Goal: Task Accomplishment & Management: Use online tool/utility

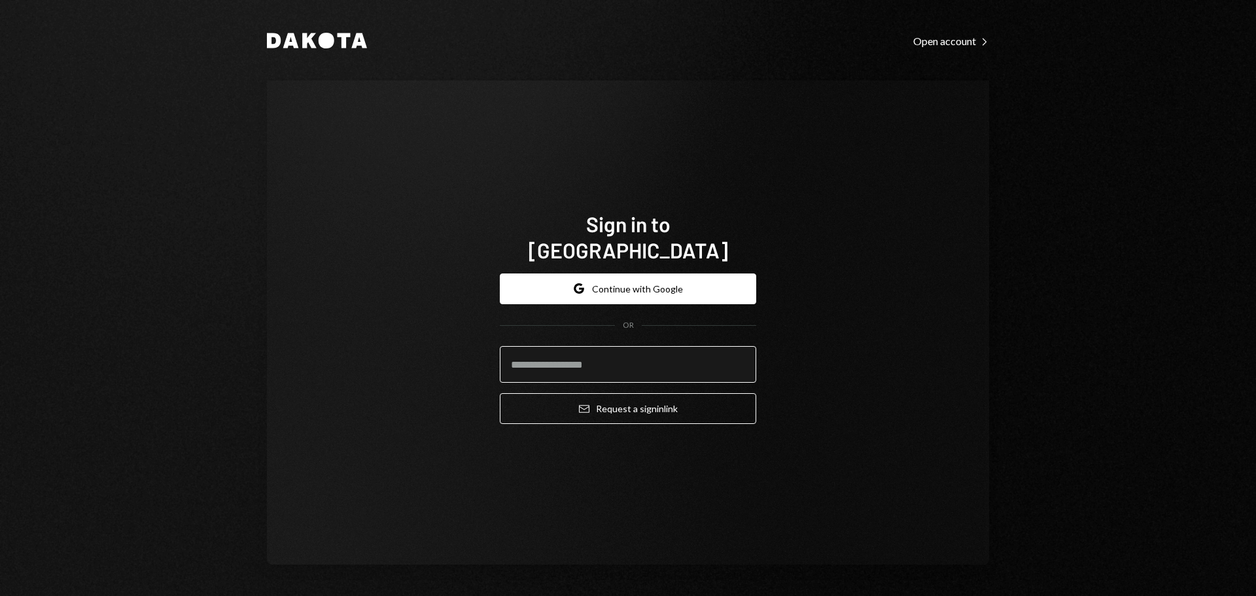
click at [611, 351] on input "email" at bounding box center [628, 364] width 256 height 37
type input "**********"
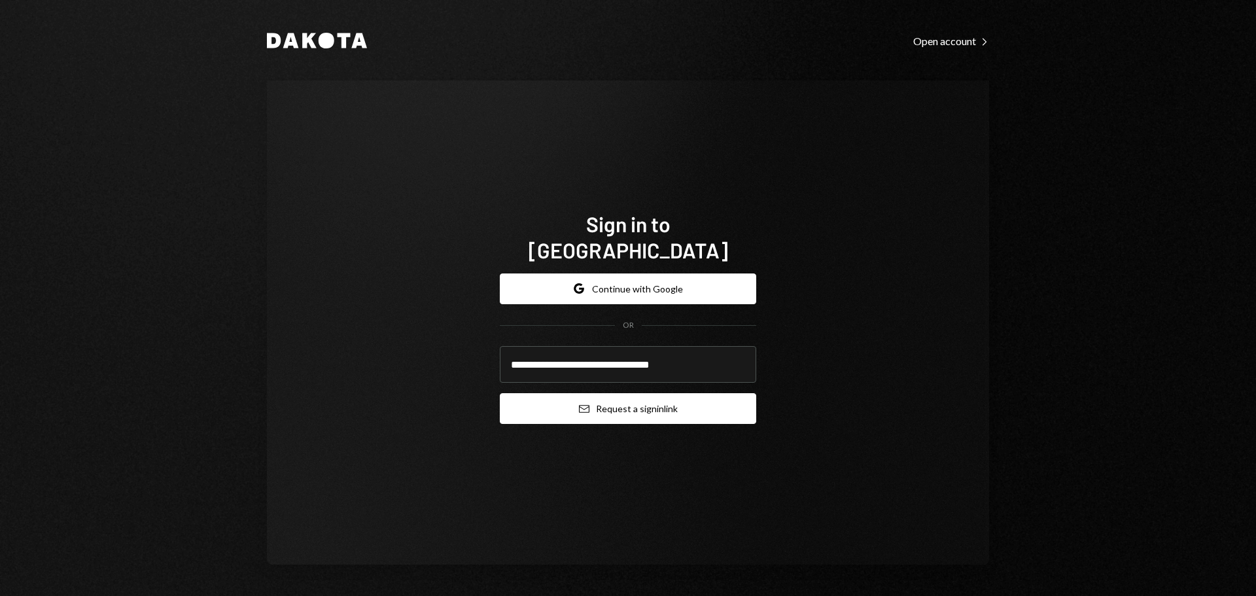
click at [612, 394] on button "Email Request a sign in link" at bounding box center [628, 408] width 256 height 31
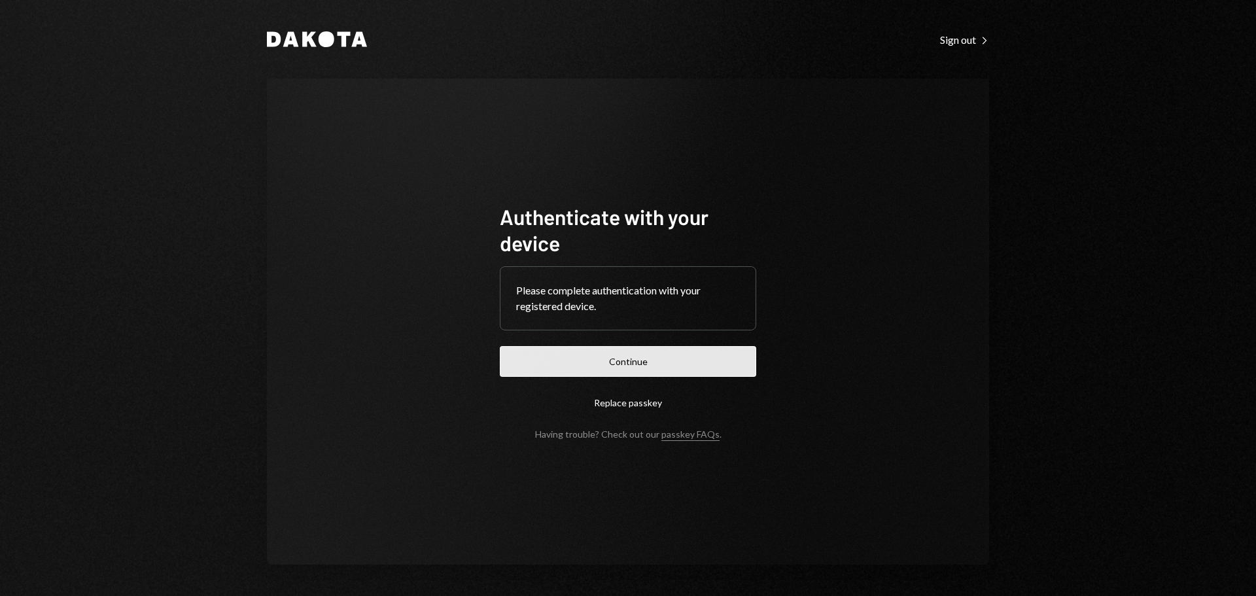
click at [625, 355] on button "Continue" at bounding box center [628, 361] width 256 height 31
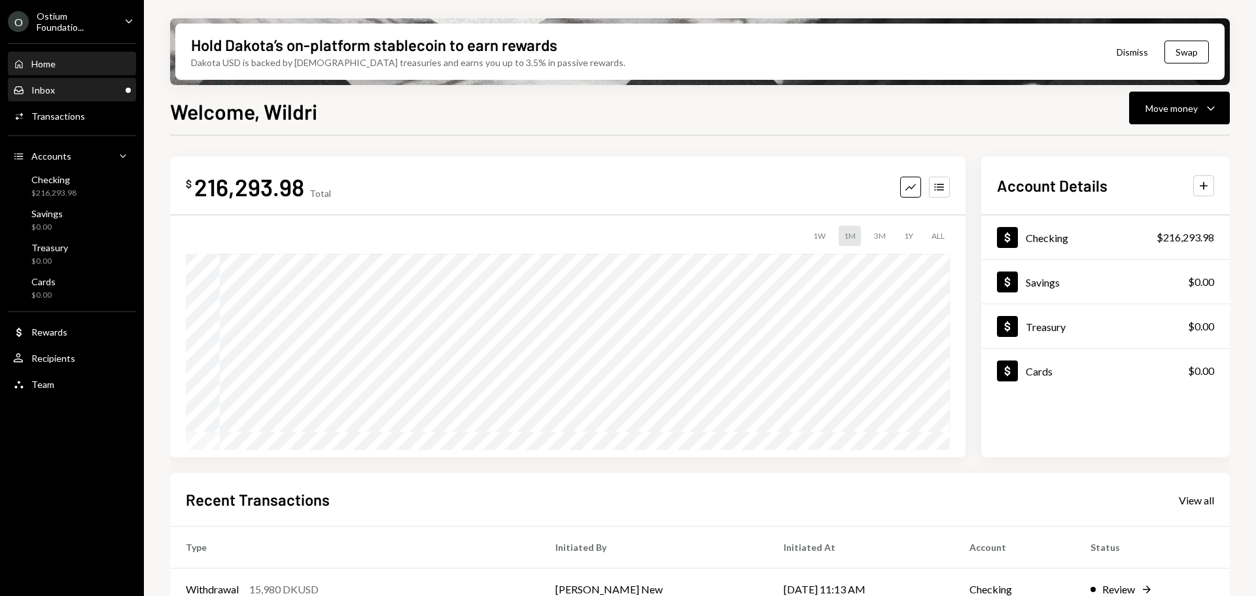
click at [75, 90] on div "Inbox Inbox" at bounding box center [72, 90] width 118 height 12
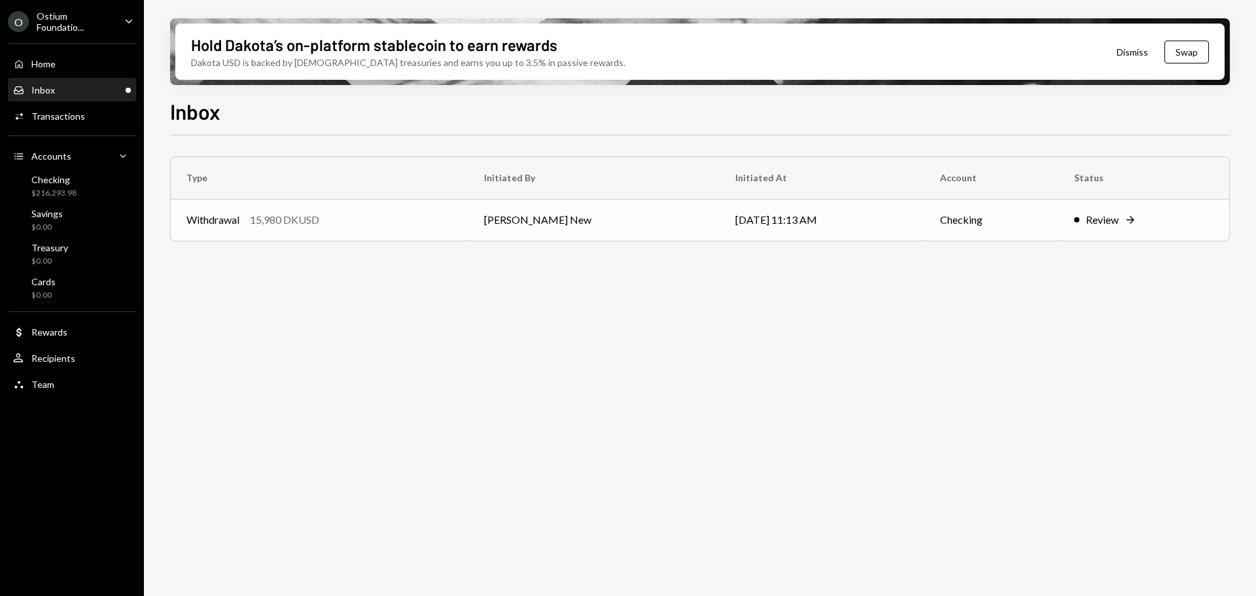
click at [672, 218] on td "[PERSON_NAME] New" at bounding box center [593, 220] width 251 height 42
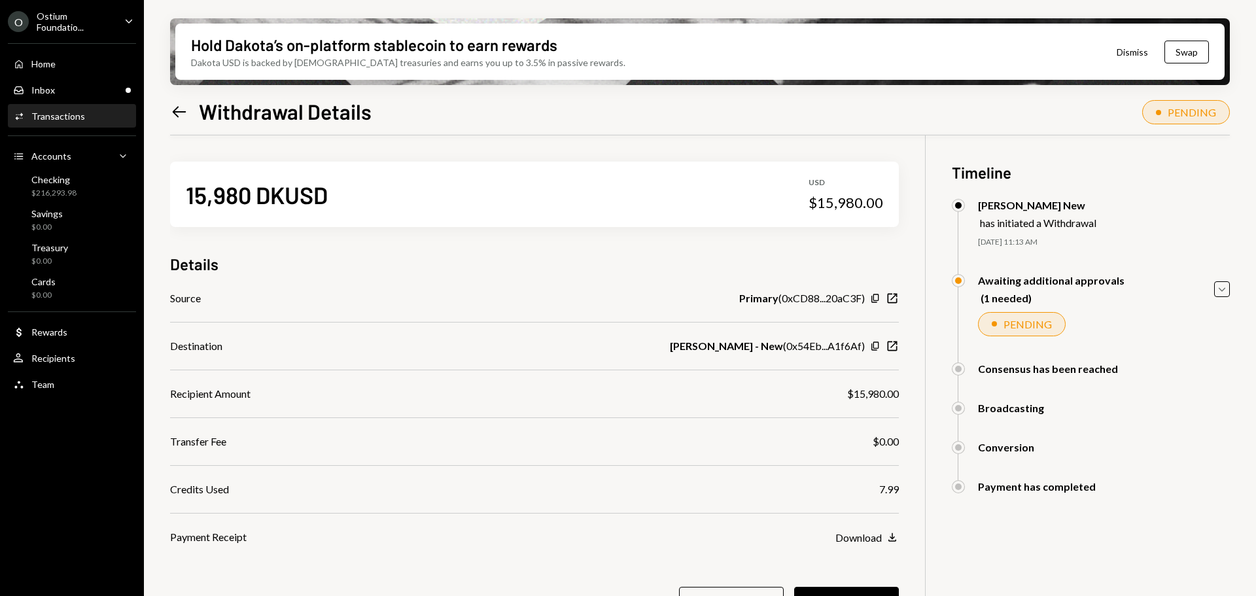
scroll to position [65, 0]
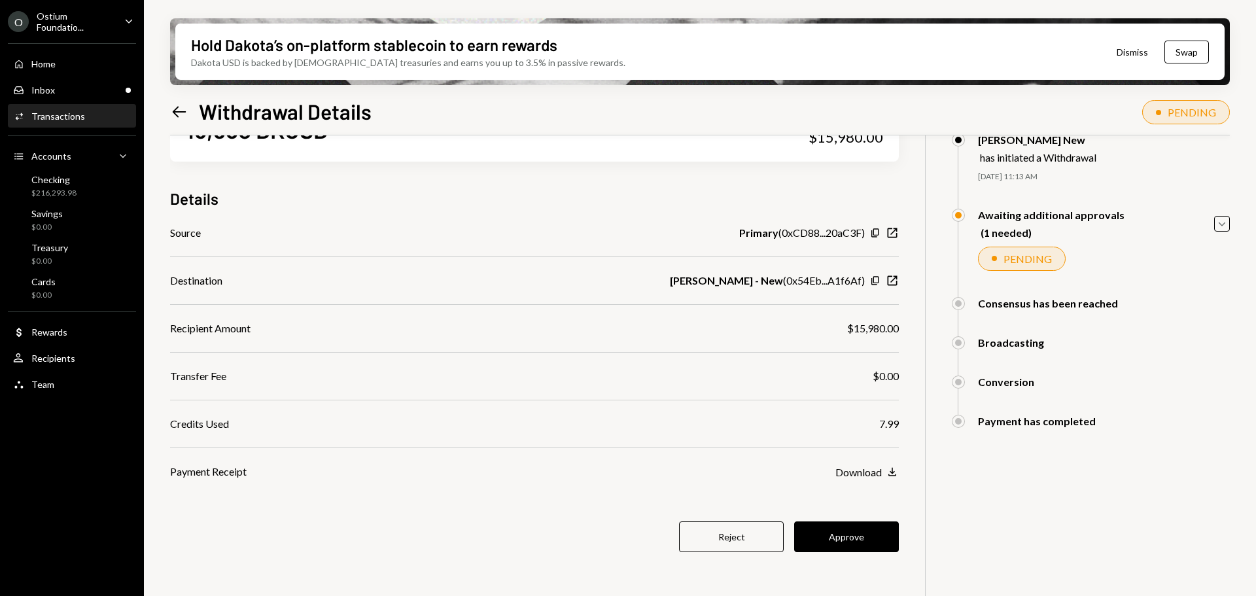
click at [869, 327] on div "$15,980.00" at bounding box center [873, 329] width 52 height 16
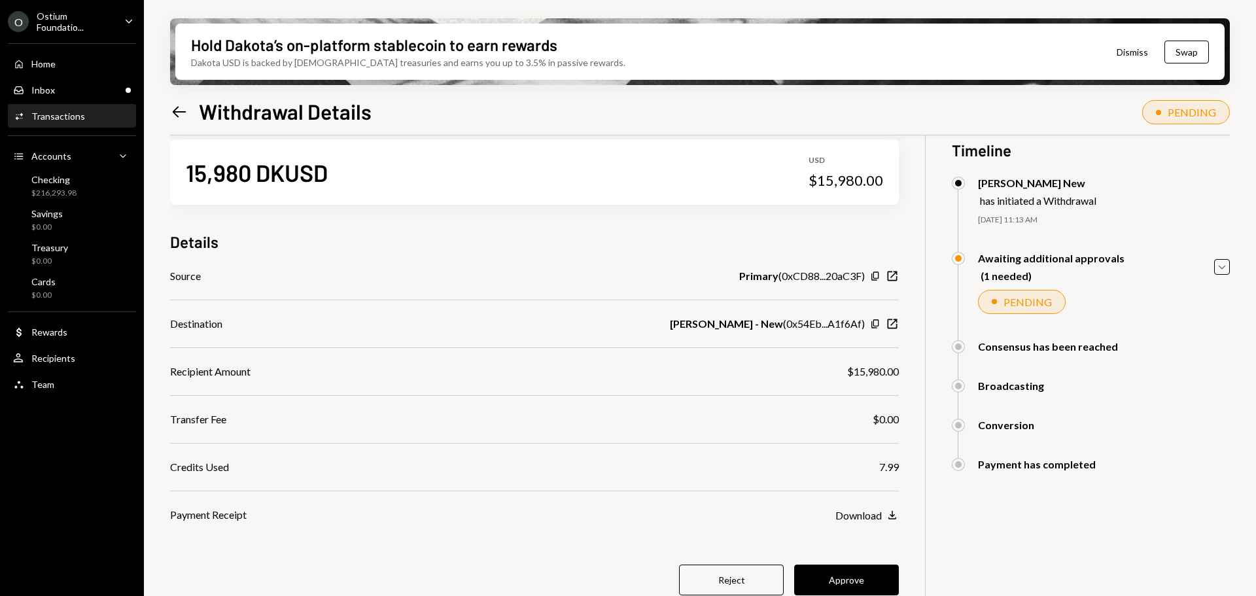
scroll to position [0, 0]
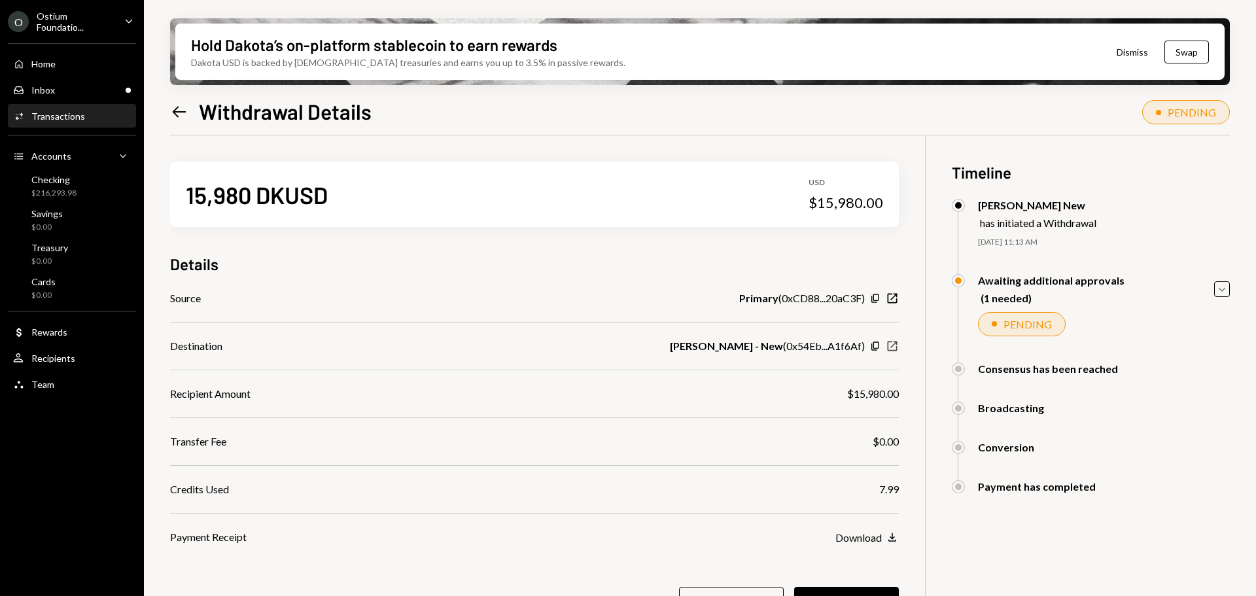
click at [896, 344] on icon "button" at bounding box center [893, 346] width 10 height 10
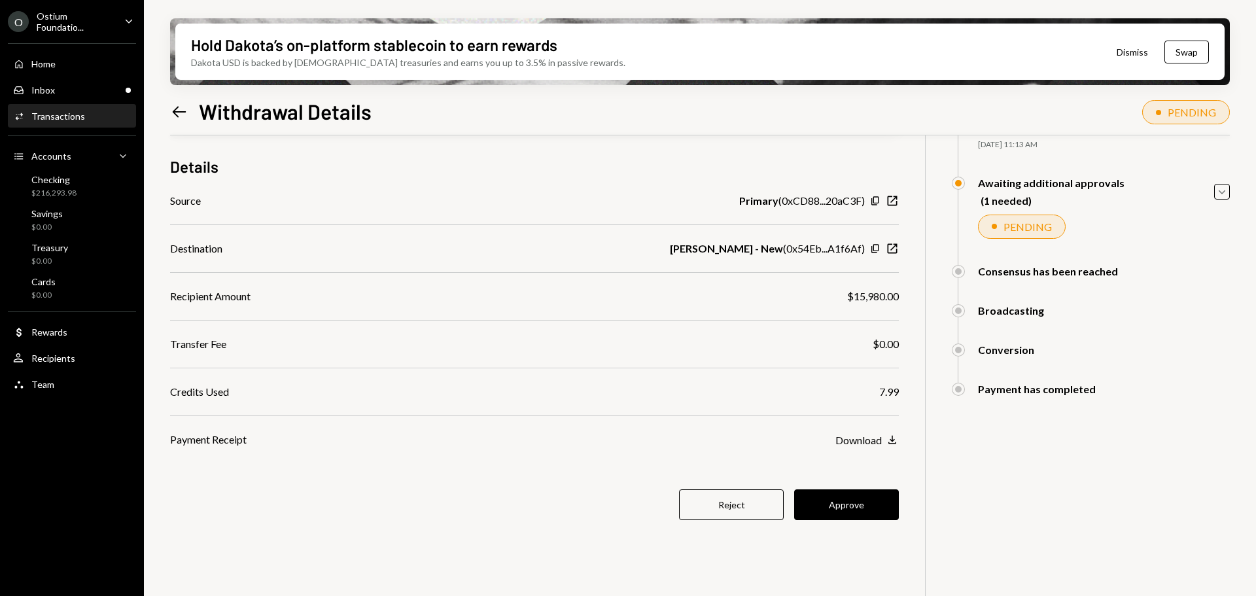
scroll to position [105, 0]
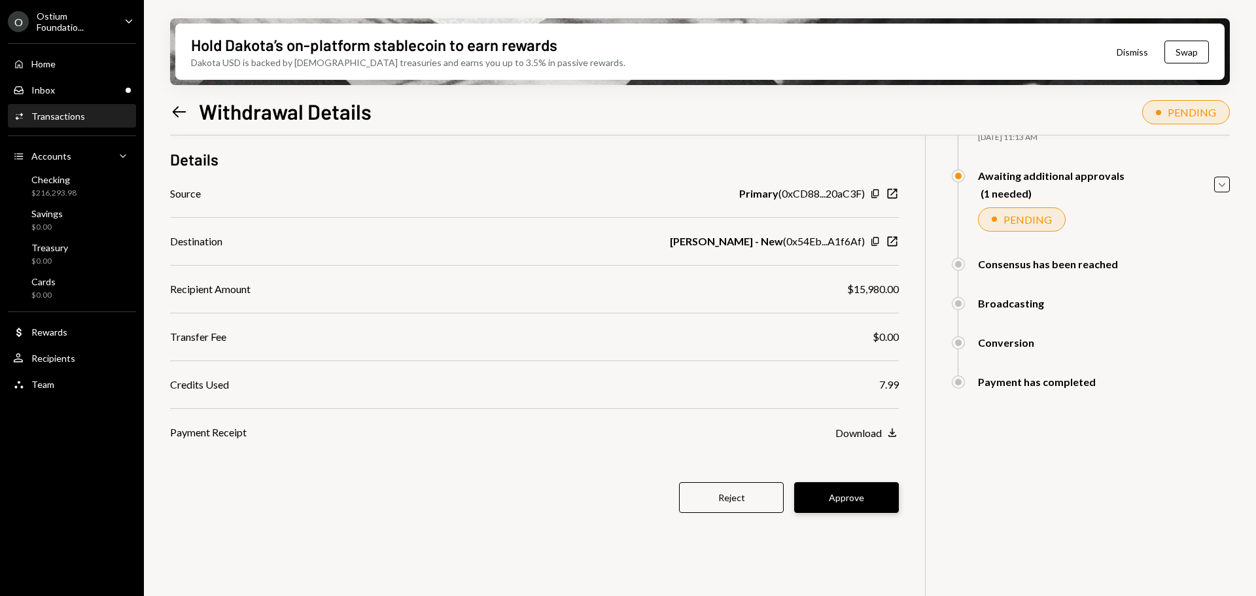
click at [841, 492] on button "Approve" at bounding box center [846, 497] width 105 height 31
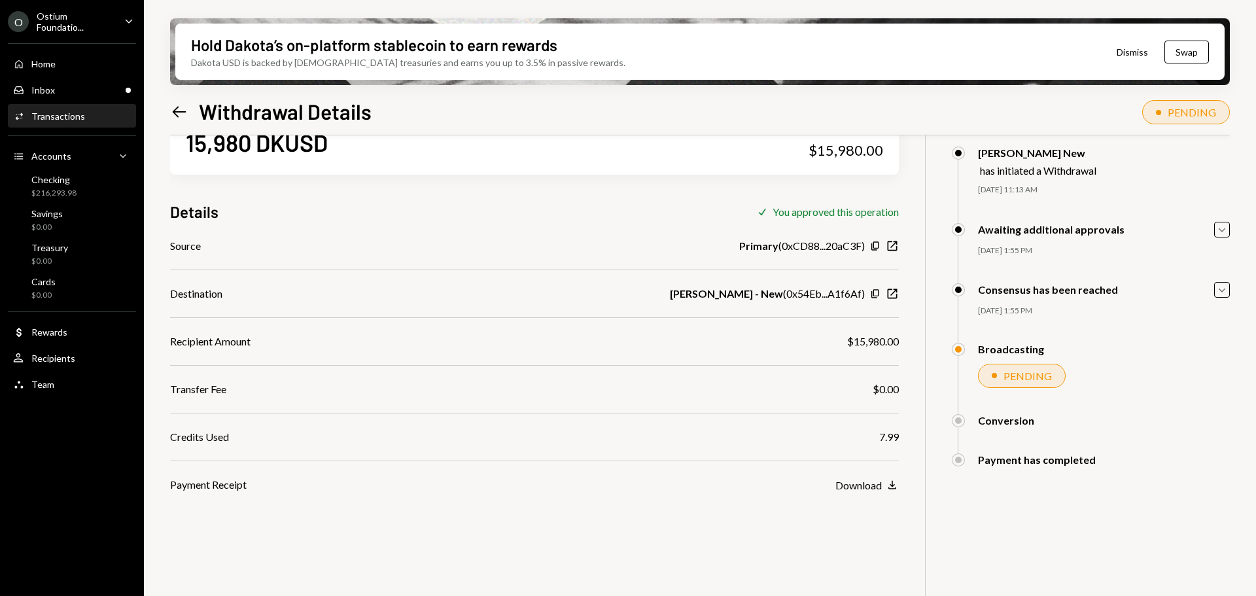
scroll to position [0, 0]
